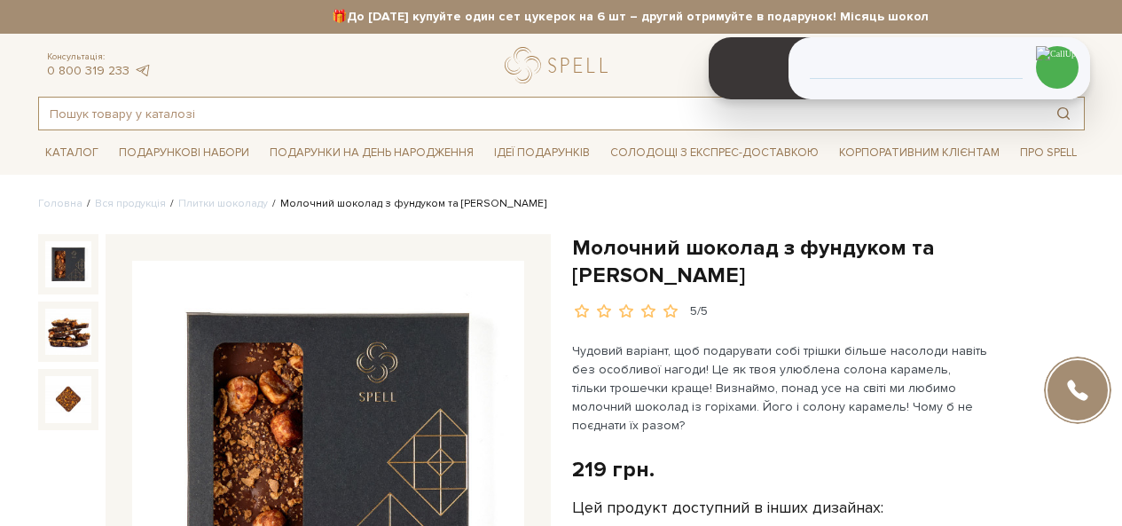
click at [298, 114] on input "text" at bounding box center [541, 114] width 1004 height 32
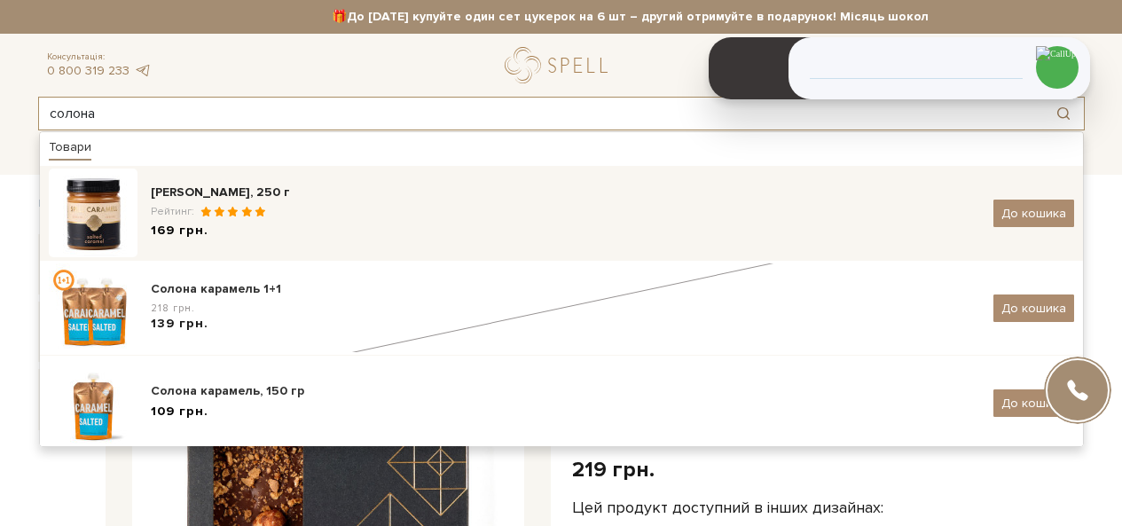
type input "солона"
click at [257, 190] on div "[PERSON_NAME], 250 г" at bounding box center [565, 193] width 829 height 18
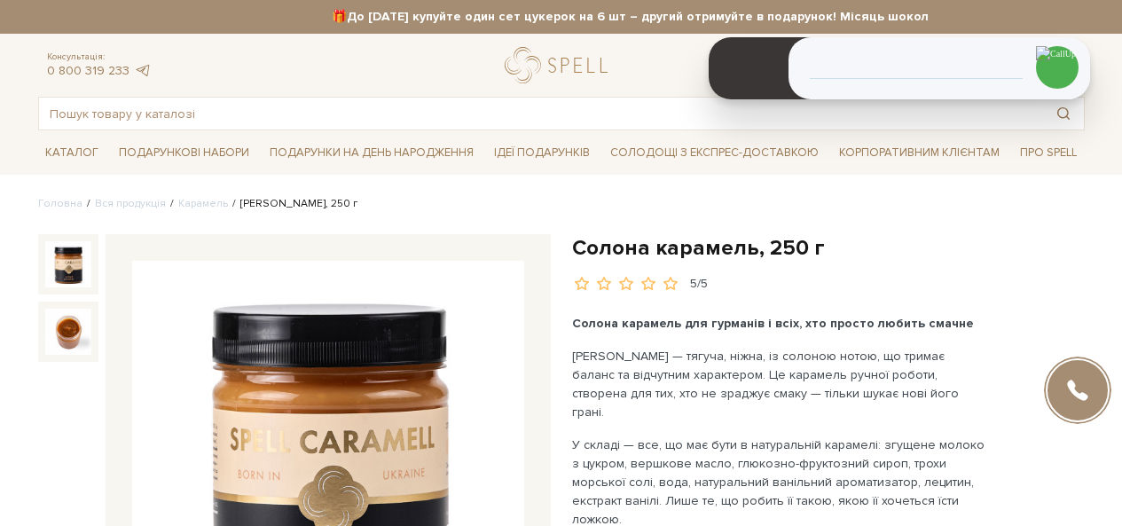
scroll to position [355, 0]
